Goal: Information Seeking & Learning: Find specific fact

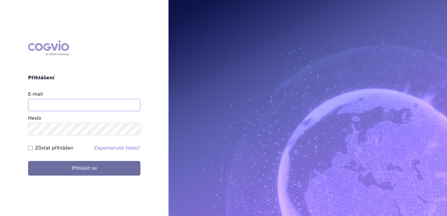
click at [75, 108] on input "E-mail" at bounding box center [84, 105] width 112 height 12
type input "klara.koubkova.ext@boehringer-ingelheim.com"
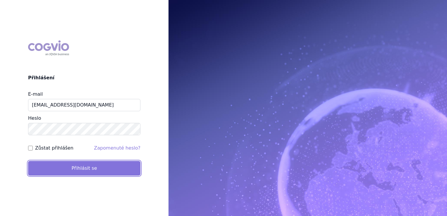
click at [75, 166] on button "Přihlásit se" at bounding box center [84, 168] width 112 height 15
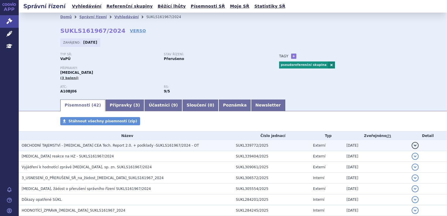
click at [101, 146] on span "OBCHODNÍ TAJEMSTVÍ - Ozempic CEA Tech. Report 2.0. + podklady -SUKLS161967/2024…" at bounding box center [110, 145] width 177 height 4
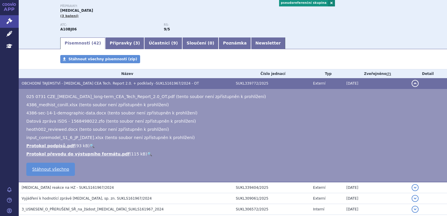
scroll to position [88, 0]
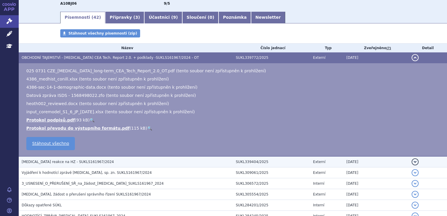
click at [48, 160] on span "Ozempic reakce na HZ - SUKLS161967/2024" at bounding box center [68, 162] width 92 height 4
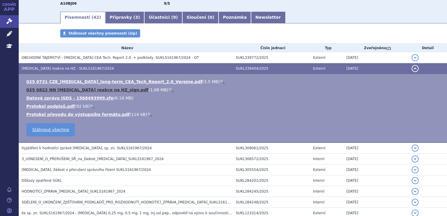
click at [77, 91] on link "025 0822 NN Ozempic reakce na HZ_sign.pdf" at bounding box center [87, 90] width 122 height 5
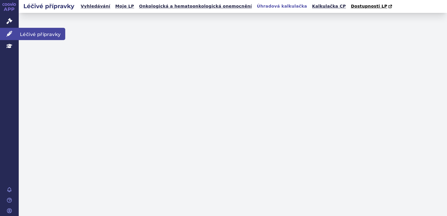
click at [14, 34] on link "Léčivé přípravky" at bounding box center [9, 34] width 19 height 12
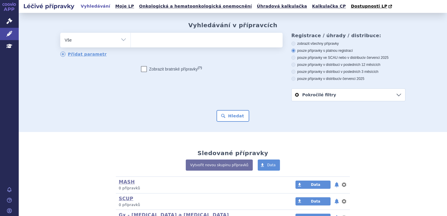
click at [193, 41] on ul at bounding box center [207, 39] width 152 height 12
click at [131, 41] on select at bounding box center [131, 39] width 0 height 15
click at [193, 41] on ul at bounding box center [207, 39] width 152 height 12
click at [131, 41] on select at bounding box center [131, 39] width 0 height 15
click at [211, 43] on ul at bounding box center [207, 39] width 152 height 12
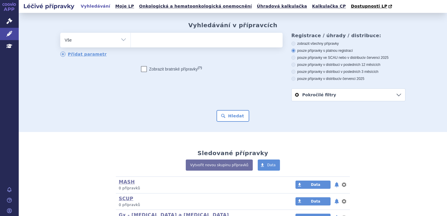
click at [131, 43] on select at bounding box center [131, 39] width 0 height 15
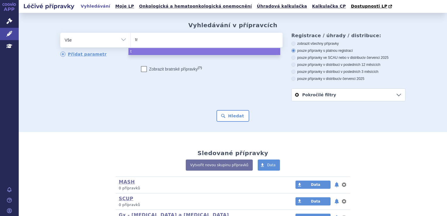
type input "tra"
type input "traj"
type input "trajen"
type input "trajenta"
select select "trajenta"
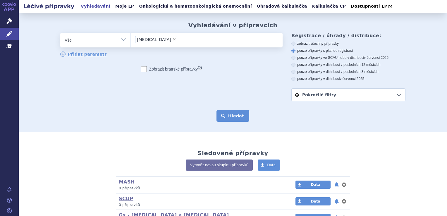
click at [222, 112] on button "Hledat" at bounding box center [233, 116] width 33 height 12
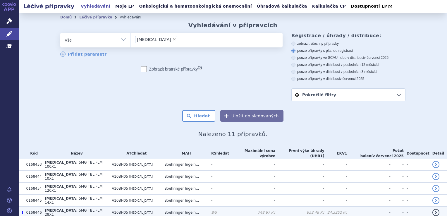
scroll to position [83, 0]
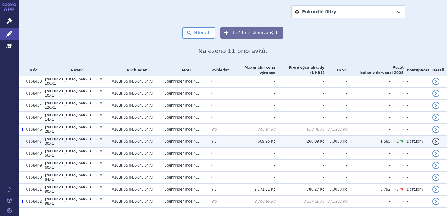
click at [139, 136] on td "A10BH05 LINAGLIPTIN" at bounding box center [135, 142] width 53 height 12
click at [134, 136] on td "A10BH05 LINAGLIPTIN" at bounding box center [135, 142] width 53 height 12
drag, startPoint x: 99, startPoint y: 135, endPoint x: 116, endPoint y: 134, distance: 16.7
click at [116, 136] on tr "0168447 TRAJENTA 5MG TBL FLM 30X1 A10BH05 LINAGLIPTIN Boehringer Ingelh... 9/5 …" at bounding box center [233, 142] width 429 height 12
copy tr "A10BH05"
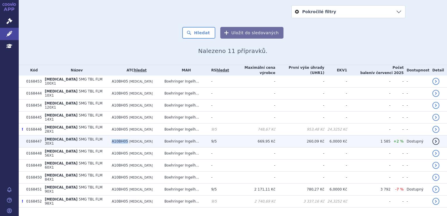
scroll to position [0, 0]
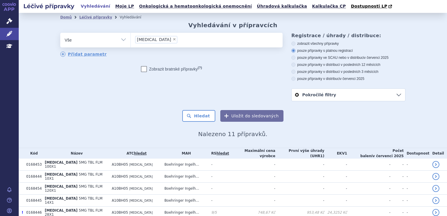
click at [173, 40] on span "×" at bounding box center [175, 39] width 4 height 4
click at [131, 40] on select "trajenta" at bounding box center [131, 39] width 0 height 15
select select
click at [150, 40] on ul at bounding box center [207, 39] width 152 height 12
click at [131, 40] on select "trajenta" at bounding box center [131, 39] width 0 height 15
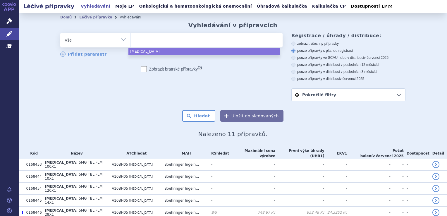
paste input "A10BH05"
type input "A10BH05"
select select "A10BH05"
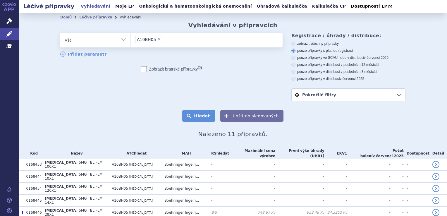
click at [189, 120] on button "Hledat" at bounding box center [198, 116] width 33 height 12
click at [195, 119] on button "Hledat" at bounding box center [198, 116] width 33 height 12
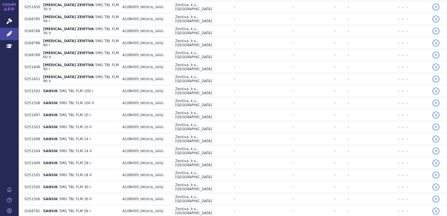
scroll to position [1061, 0]
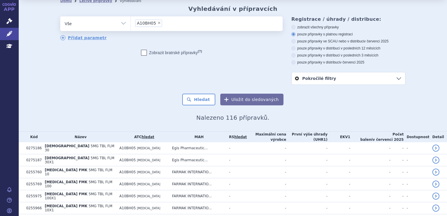
scroll to position [0, 0]
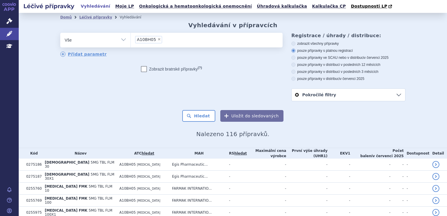
click at [293, 59] on icon at bounding box center [294, 58] width 4 height 4
click at [293, 59] on input "pouze přípravky ve SCAU nebo v distribuci v červenci 2025" at bounding box center [294, 58] width 4 height 4
radio input "true"
click at [157, 40] on span "×" at bounding box center [159, 39] width 4 height 4
click at [131, 40] on select "A10BH05" at bounding box center [131, 39] width 0 height 15
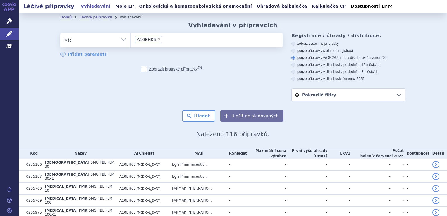
select select
click at [155, 40] on ul at bounding box center [207, 39] width 152 height 12
click at [131, 40] on select "A10BH05" at bounding box center [131, 39] width 0 height 15
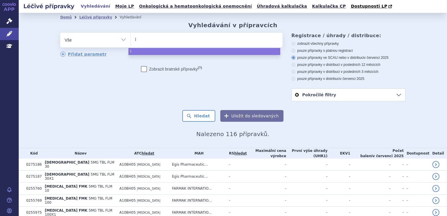
type input "li"
type input "lin"
type input "lina"
type input "linagl"
type input "linagli"
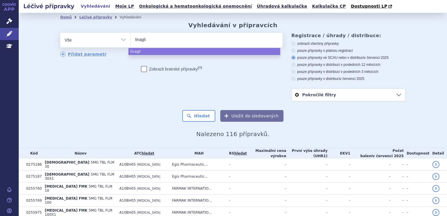
type input "linaglip"
type input "linaglipt"
type input "linagliptin"
select select "linagliptin"
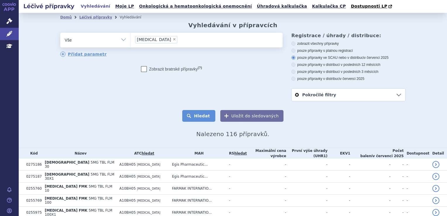
click at [202, 117] on button "Hledat" at bounding box center [198, 116] width 33 height 12
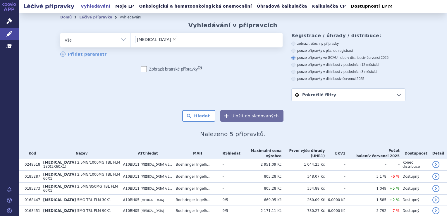
scroll to position [18, 0]
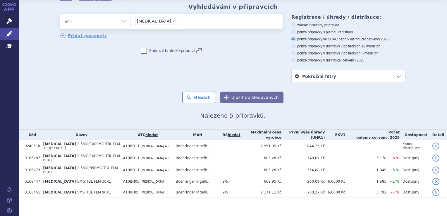
click at [173, 22] on span "×" at bounding box center [175, 21] width 4 height 4
click at [131, 22] on select "[MEDICAL_DATA]" at bounding box center [131, 21] width 0 height 15
select select
click at [155, 22] on ul at bounding box center [207, 20] width 152 height 12
click at [131, 22] on select "[MEDICAL_DATA]" at bounding box center [131, 21] width 0 height 15
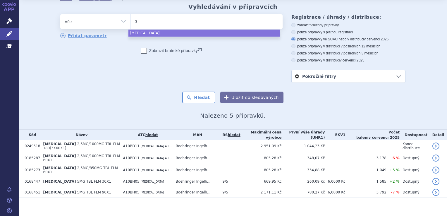
type input "si"
type input "sit"
type input "sitag"
type input "sitagl"
type input "sitaglip"
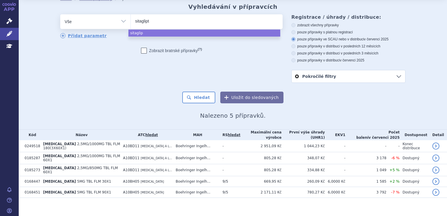
type input "sitaglipti"
type input "[MEDICAL_DATA]"
select select "[MEDICAL_DATA]"
type input "vl"
type input "v"
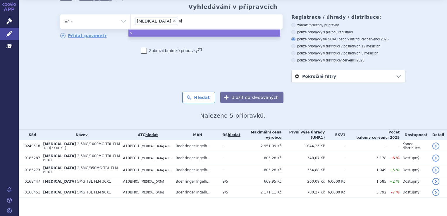
type input "vil"
type input "vild"
type input "vilda"
type input "vildag"
type input "vildagl"
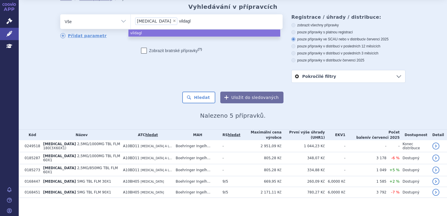
type input "vildagli"
type input "vildaglip"
type input "vildaglipt"
type input "vildagliptin"
drag, startPoint x: 159, startPoint y: 22, endPoint x: 185, endPoint y: 25, distance: 26.5
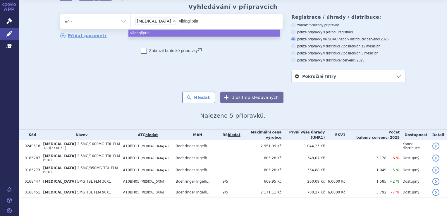
click at [185, 25] on li "vildagliptin" at bounding box center [199, 21] width 40 height 8
click at [131, 25] on select "linagliptin sitagliptin vildagliptin" at bounding box center [131, 21] width 0 height 15
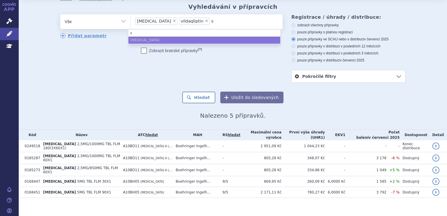
type input "sa"
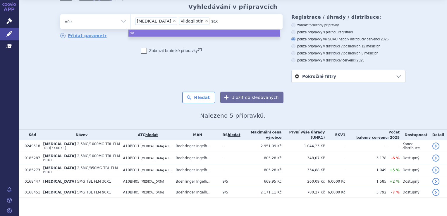
type input "saxa"
type input "saxag"
type input "saxagl"
type input "saxaglip"
type input "saxaglipt"
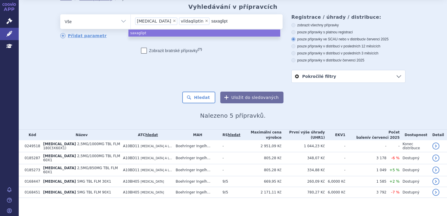
type input "saxaglipti"
type input "[MEDICAL_DATA]"
click at [215, 23] on input "[MEDICAL_DATA]" at bounding box center [231, 20] width 40 height 7
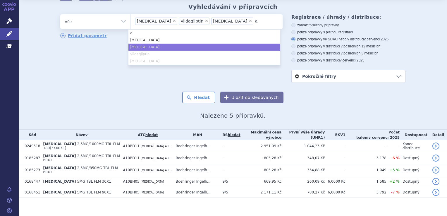
type input "al"
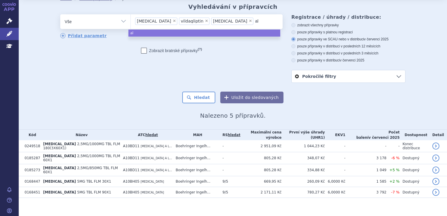
type input "alo"
type input "alog"
type input "alogl"
type input "aloglip"
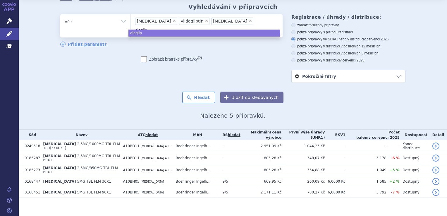
type input "aloglipt"
type input "aloglipti"
type input "alogliptin"
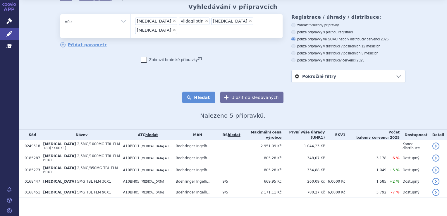
click at [197, 95] on button "Hledat" at bounding box center [198, 98] width 33 height 12
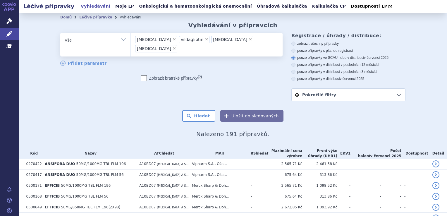
click at [205, 39] on span "×" at bounding box center [207, 39] width 4 height 4
click at [131, 39] on select "sitagliptin vildagliptin saxagliptin alogliptin" at bounding box center [131, 39] width 0 height 15
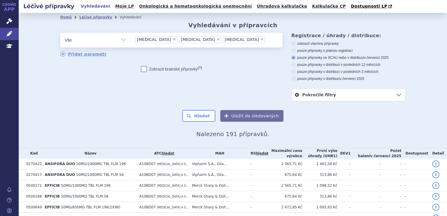
click at [173, 40] on span "×" at bounding box center [175, 39] width 4 height 4
click at [131, 40] on select "sitagliptin vildagliptin saxagliptin alogliptin" at bounding box center [131, 39] width 0 height 15
select select "[MEDICAL_DATA]"
click at [217, 39] on span "×" at bounding box center [219, 39] width 4 height 4
click at [131, 39] on select "sitagliptin vildagliptin saxagliptin alogliptin" at bounding box center [131, 39] width 0 height 15
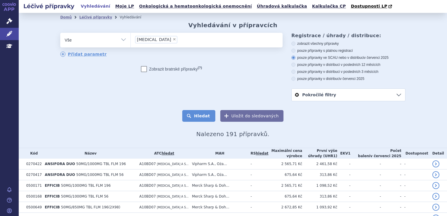
click at [200, 117] on button "Hledat" at bounding box center [198, 116] width 33 height 12
